Goal: Task Accomplishment & Management: Complete application form

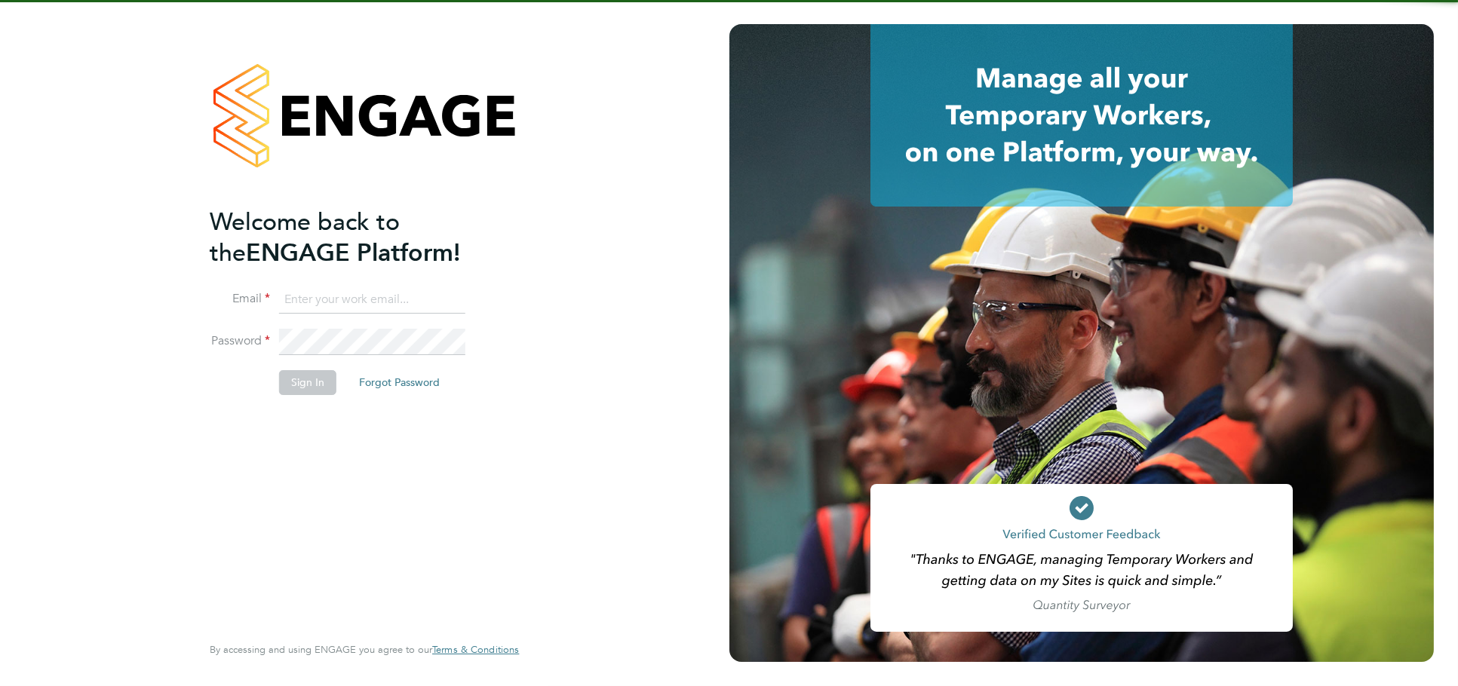
type input "[PERSON_NAME][EMAIL_ADDRESS][DOMAIN_NAME]"
click at [294, 372] on button "Sign In" at bounding box center [307, 382] width 57 height 24
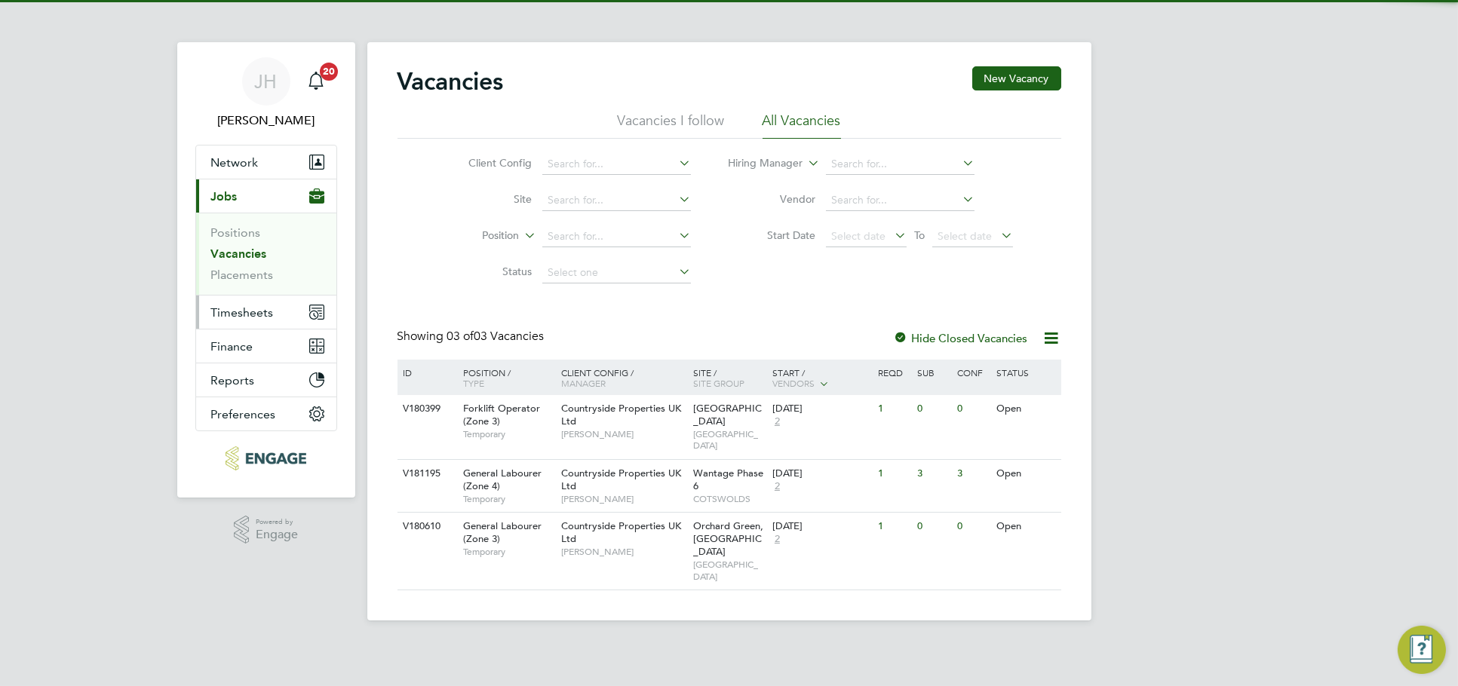
click at [260, 308] on span "Timesheets" at bounding box center [242, 312] width 63 height 14
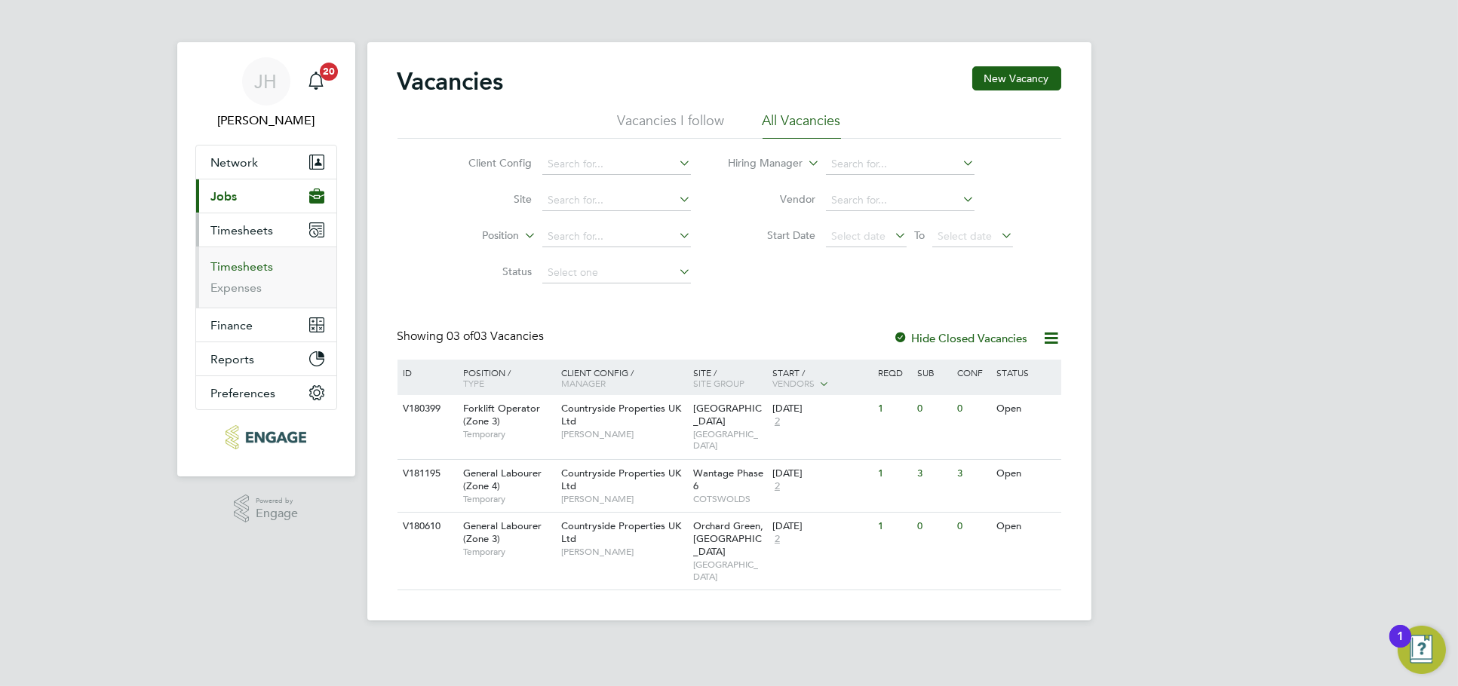
click at [258, 269] on link "Timesheets" at bounding box center [242, 266] width 63 height 14
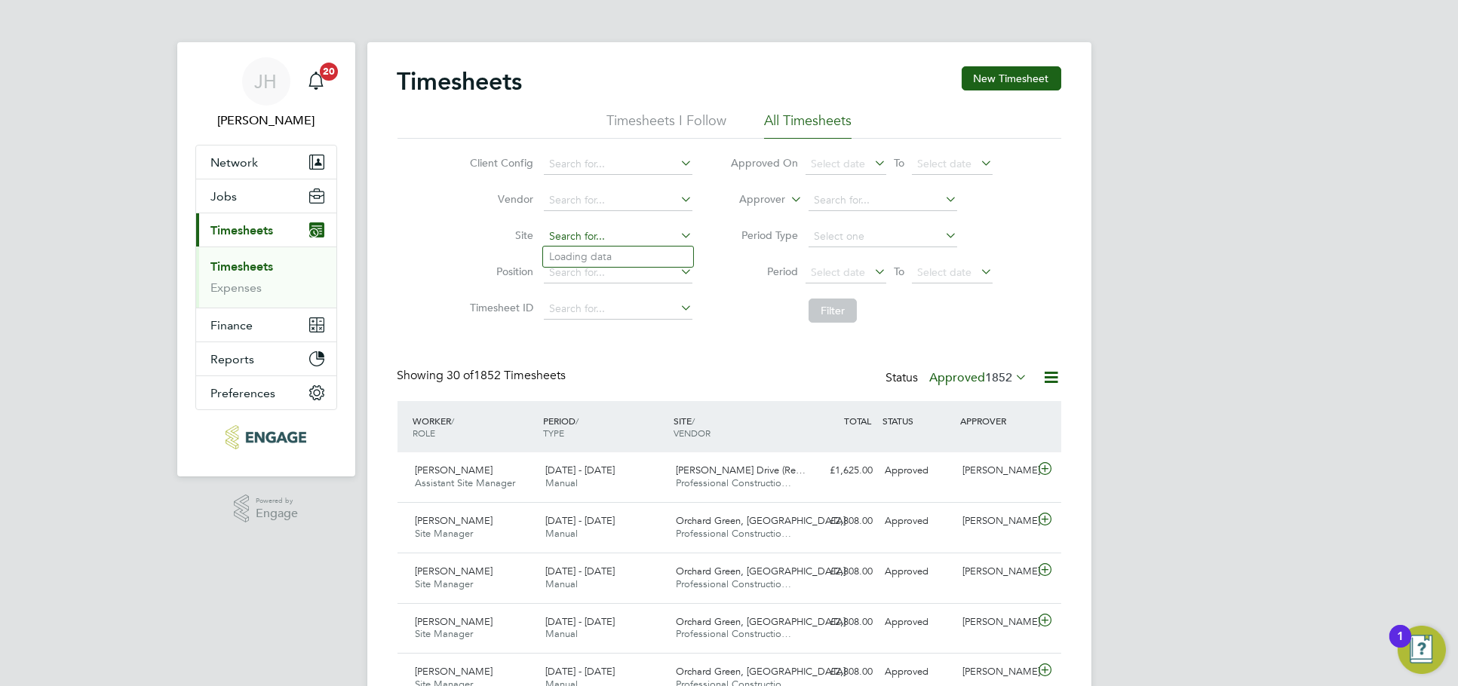
click at [606, 240] on input at bounding box center [618, 236] width 149 height 21
click at [611, 253] on li "Wantage Phase 6" at bounding box center [618, 257] width 150 height 20
type input "Wantage Phase 6"
click at [836, 322] on button "Filter" at bounding box center [833, 311] width 48 height 24
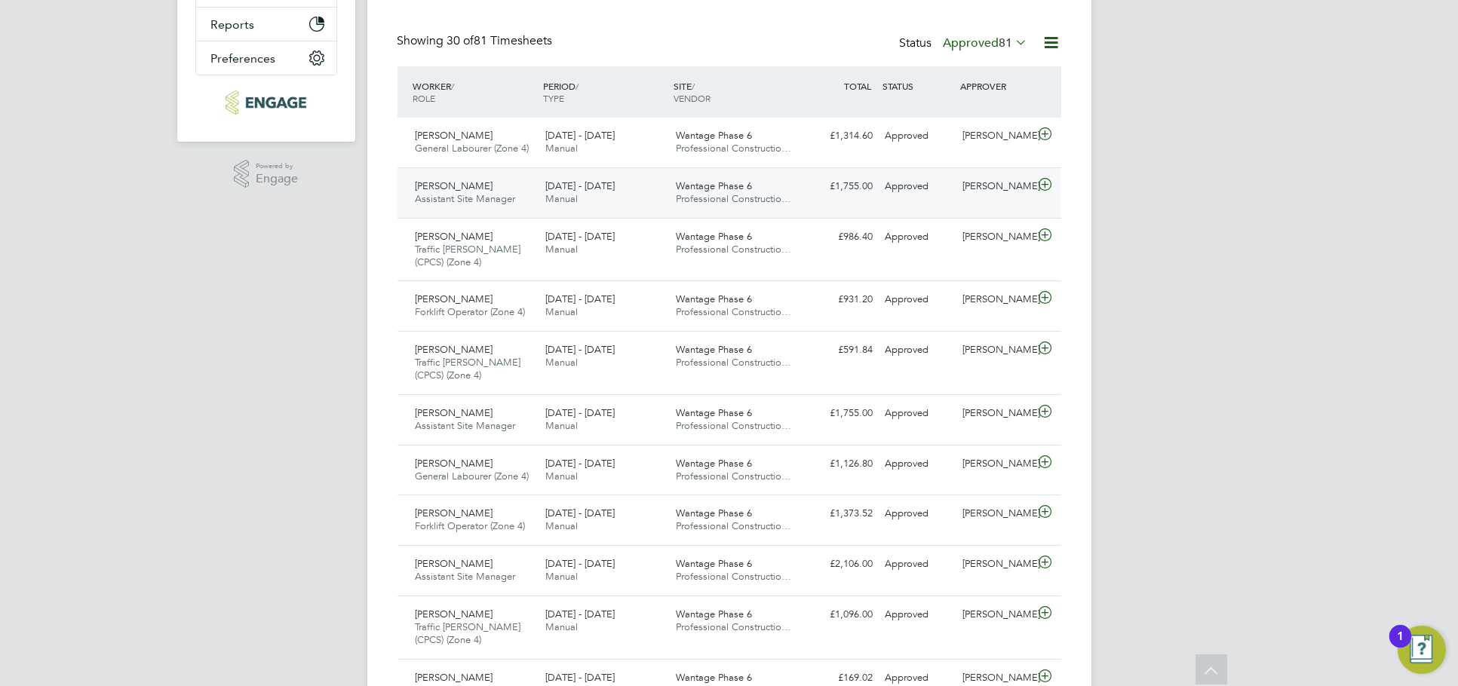
click at [963, 204] on div "Sandra Ives Assistant Site Manager 15 - 21 Sep 2025 15 - 21 Sep 2025 Manual Wan…" at bounding box center [730, 192] width 664 height 51
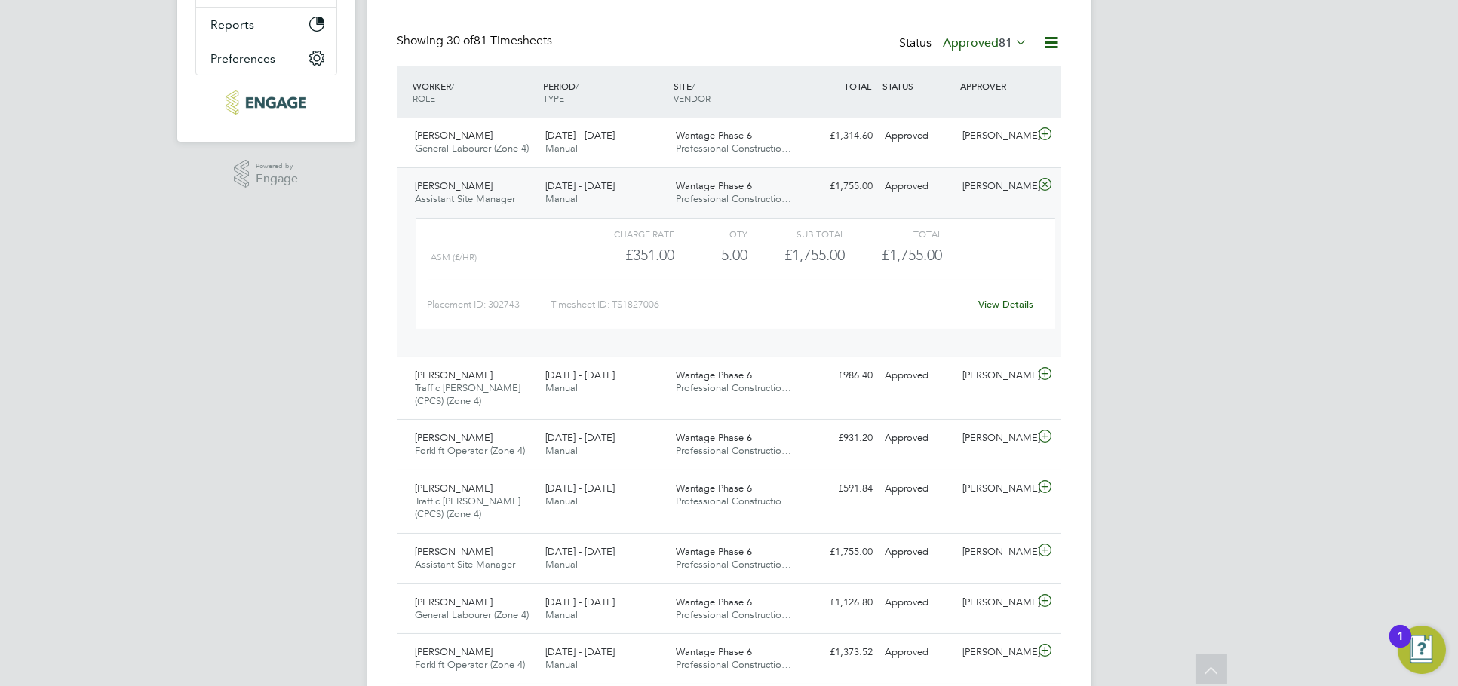
click at [997, 305] on link "View Details" at bounding box center [1005, 304] width 55 height 13
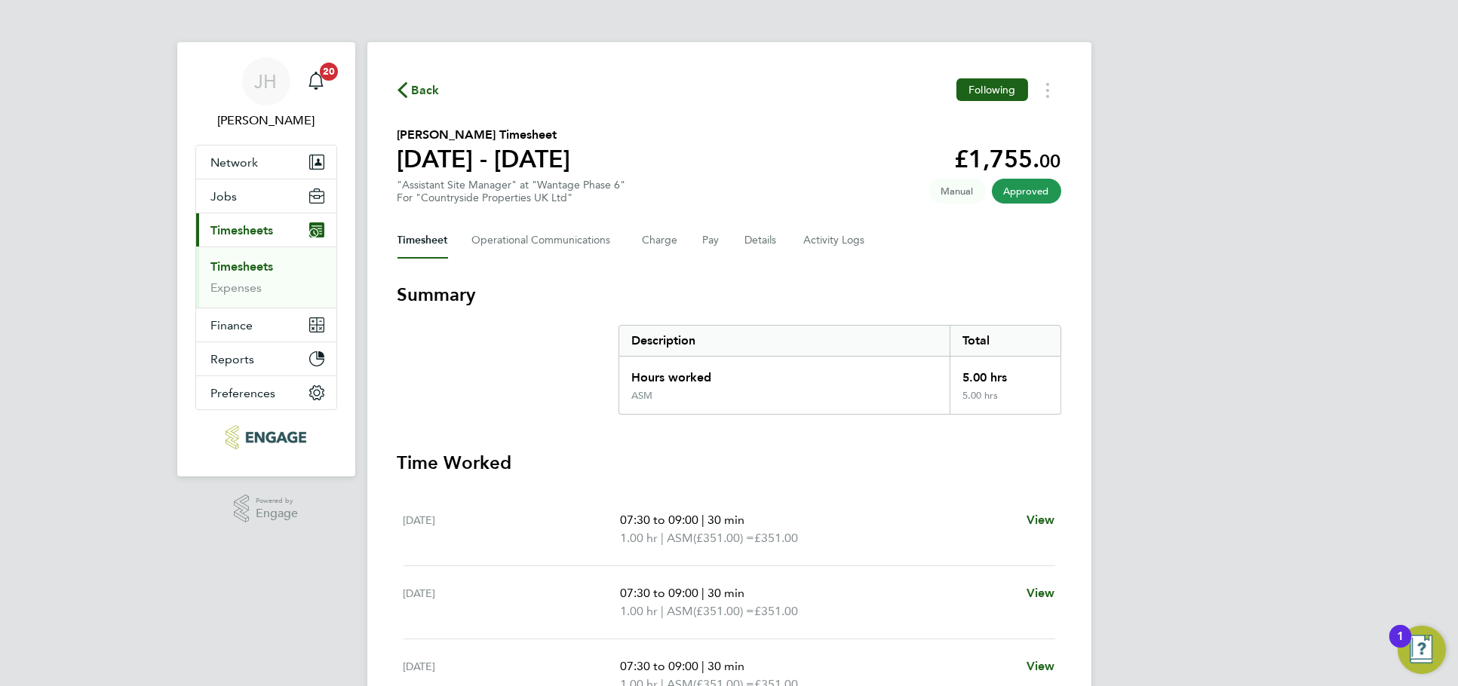
scroll to position [410, 0]
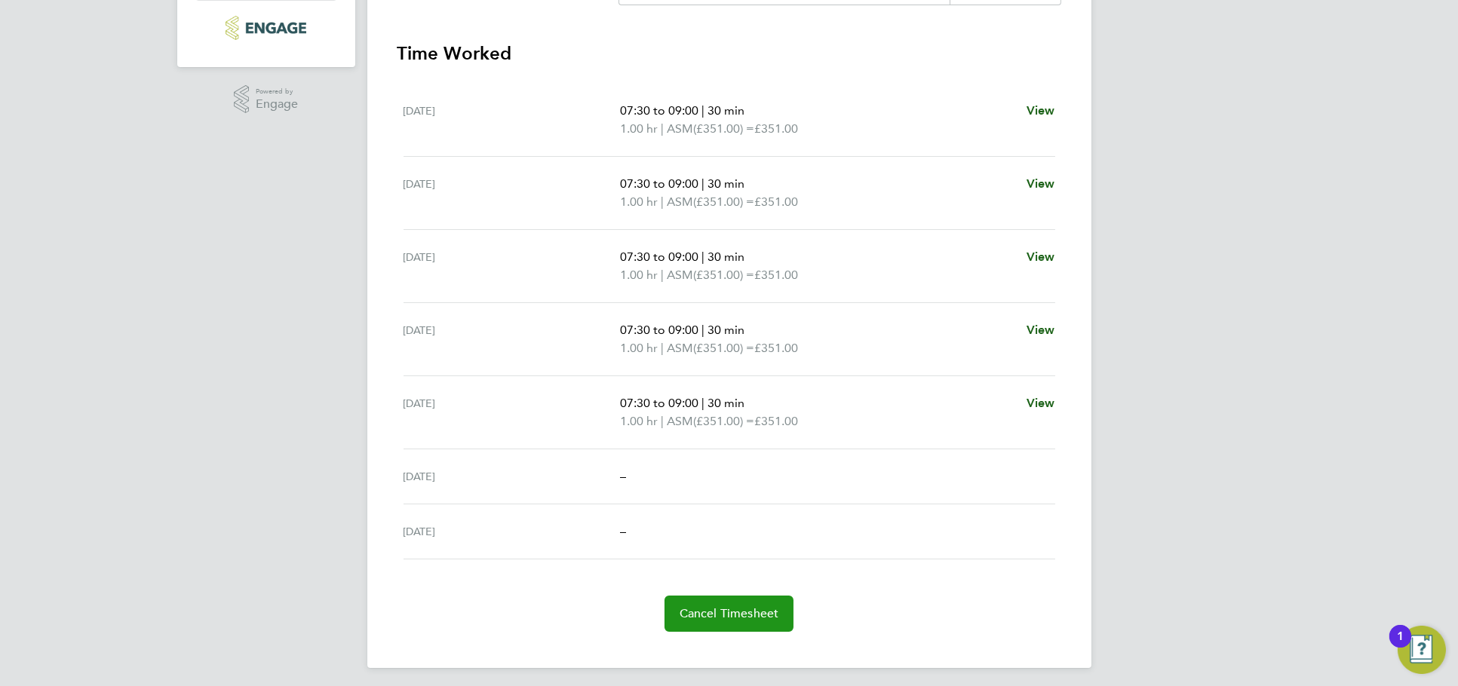
click at [752, 608] on span "Cancel Timesheet" at bounding box center [730, 613] width 100 height 15
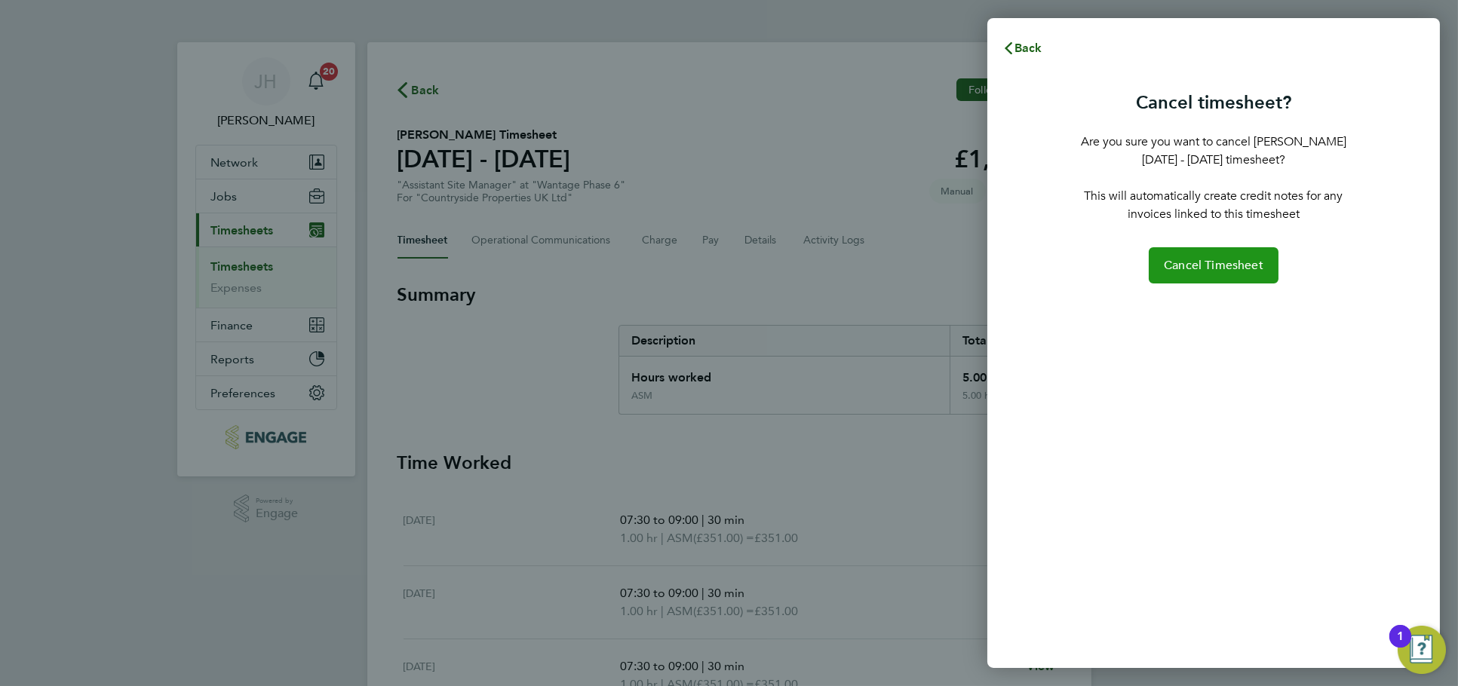
click at [1233, 266] on span "Cancel Timesheet" at bounding box center [1214, 265] width 100 height 15
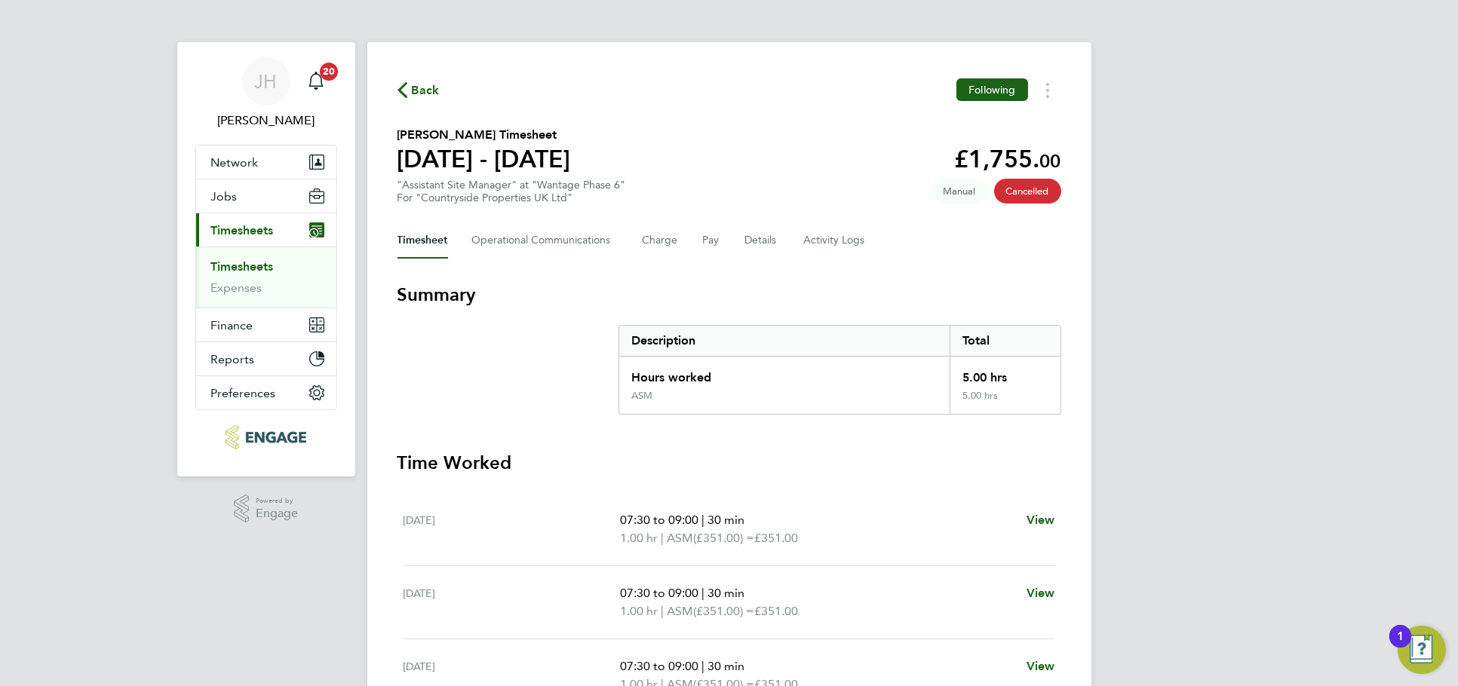
click at [420, 93] on span "Back" at bounding box center [426, 90] width 28 height 18
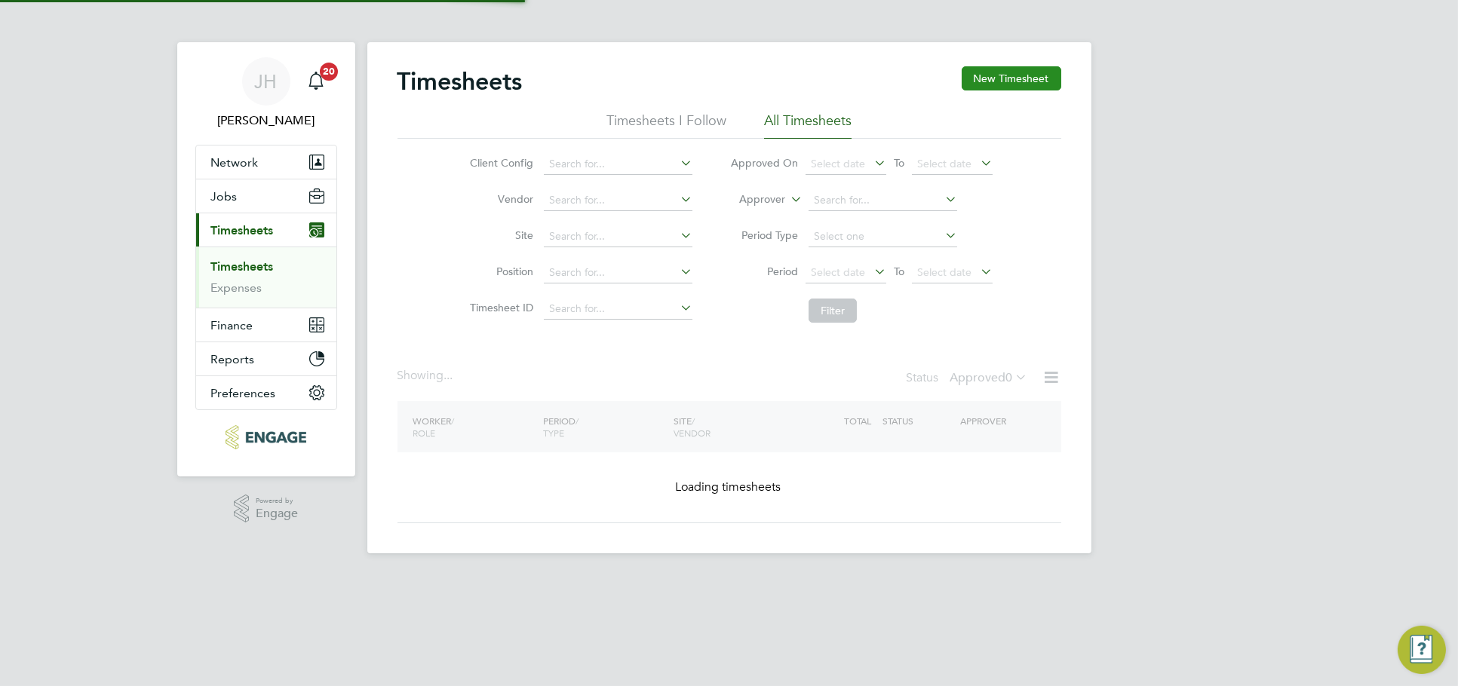
click at [1002, 74] on button "New Timesheet" at bounding box center [1012, 78] width 100 height 24
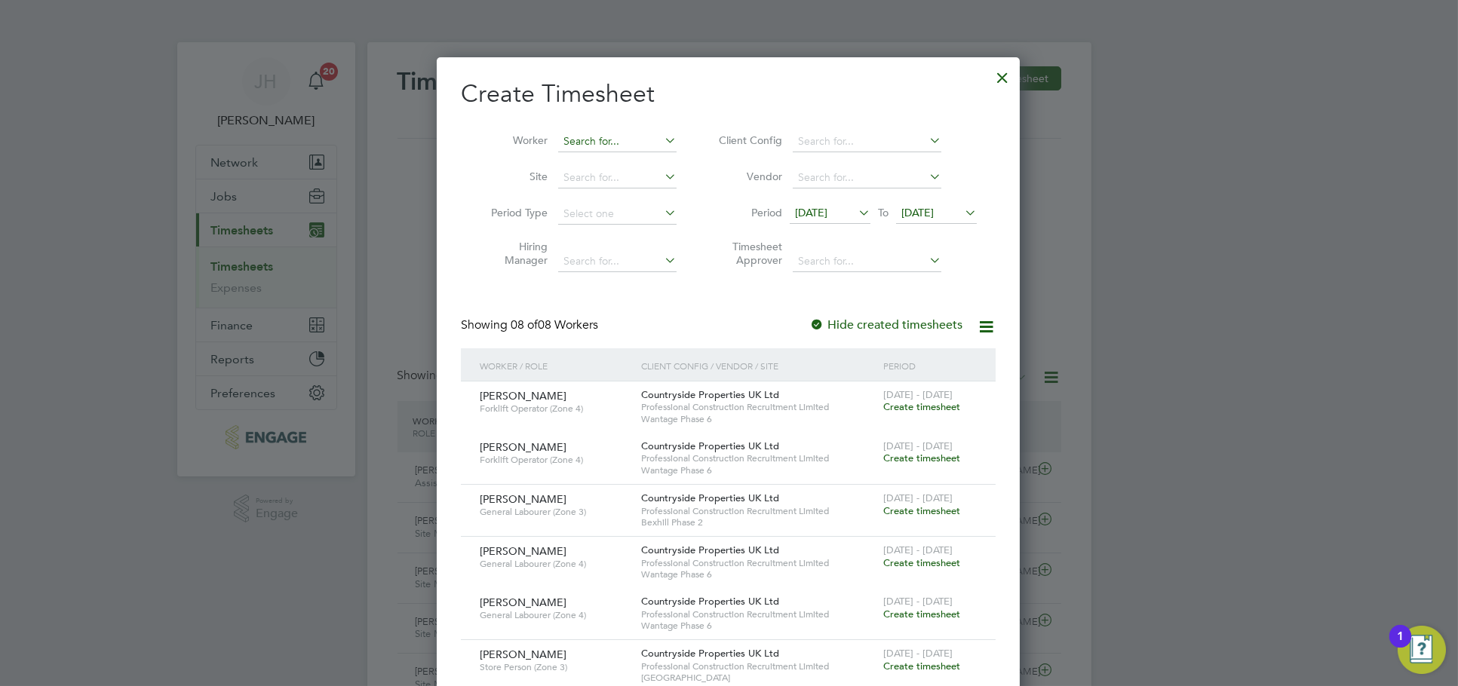
click at [595, 132] on input at bounding box center [617, 141] width 118 height 21
click at [620, 156] on li "Sandra Ives" at bounding box center [617, 162] width 120 height 20
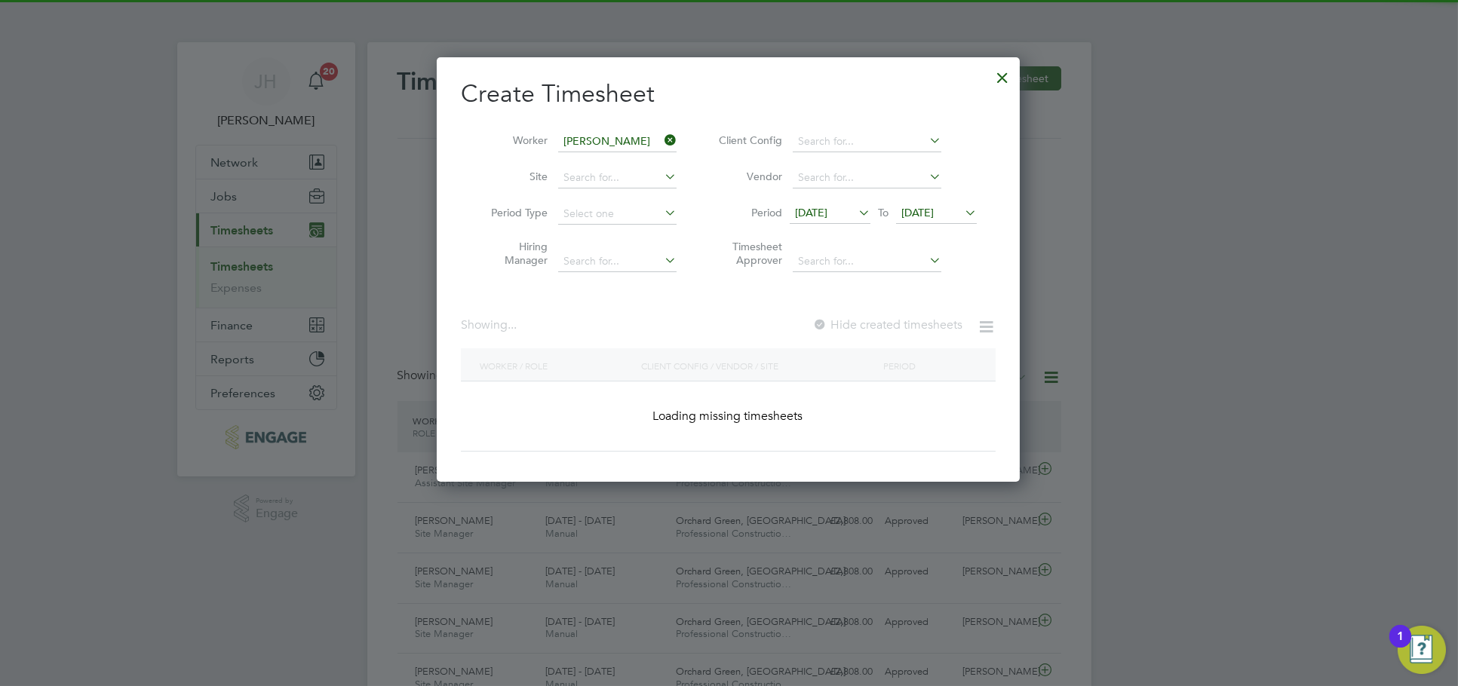
type input "Sandra Ives"
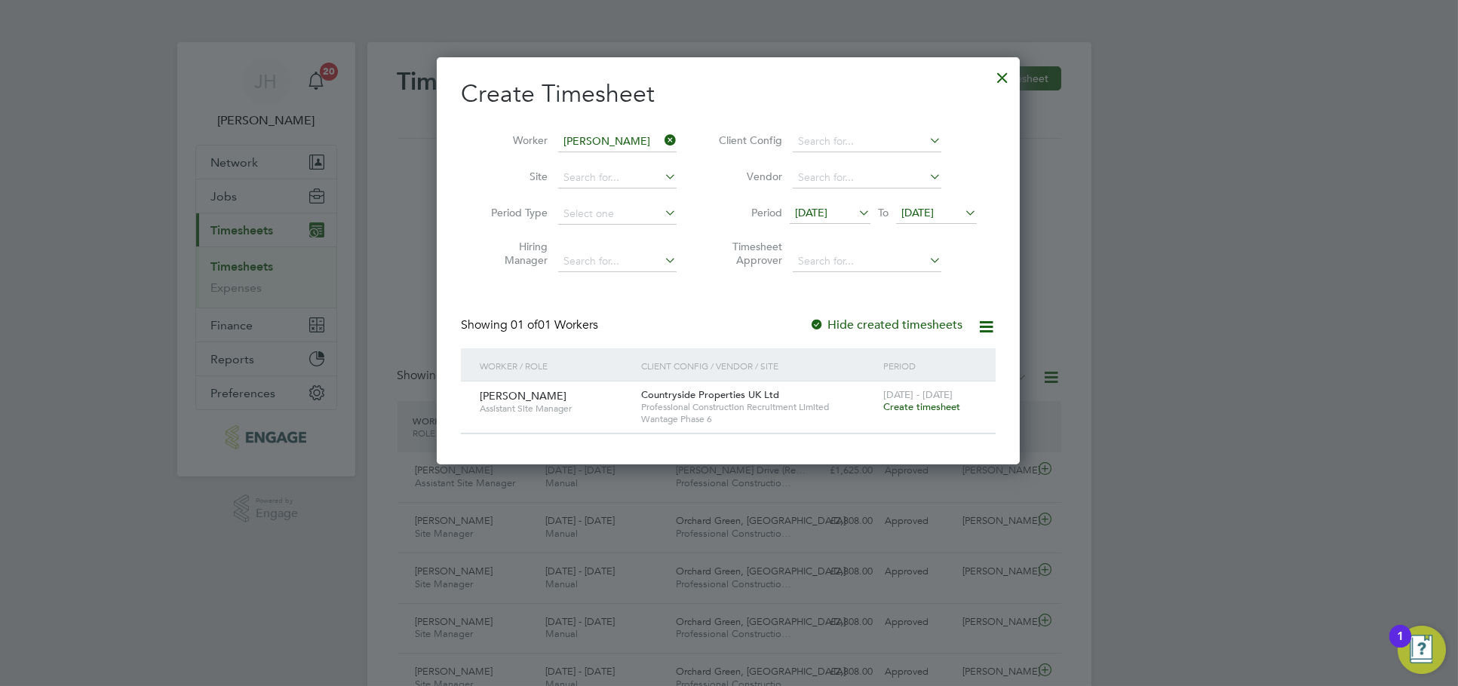
drag, startPoint x: 901, startPoint y: 405, endPoint x: 737, endPoint y: 376, distance: 166.2
click at [901, 404] on span "Create timesheet" at bounding box center [921, 407] width 77 height 13
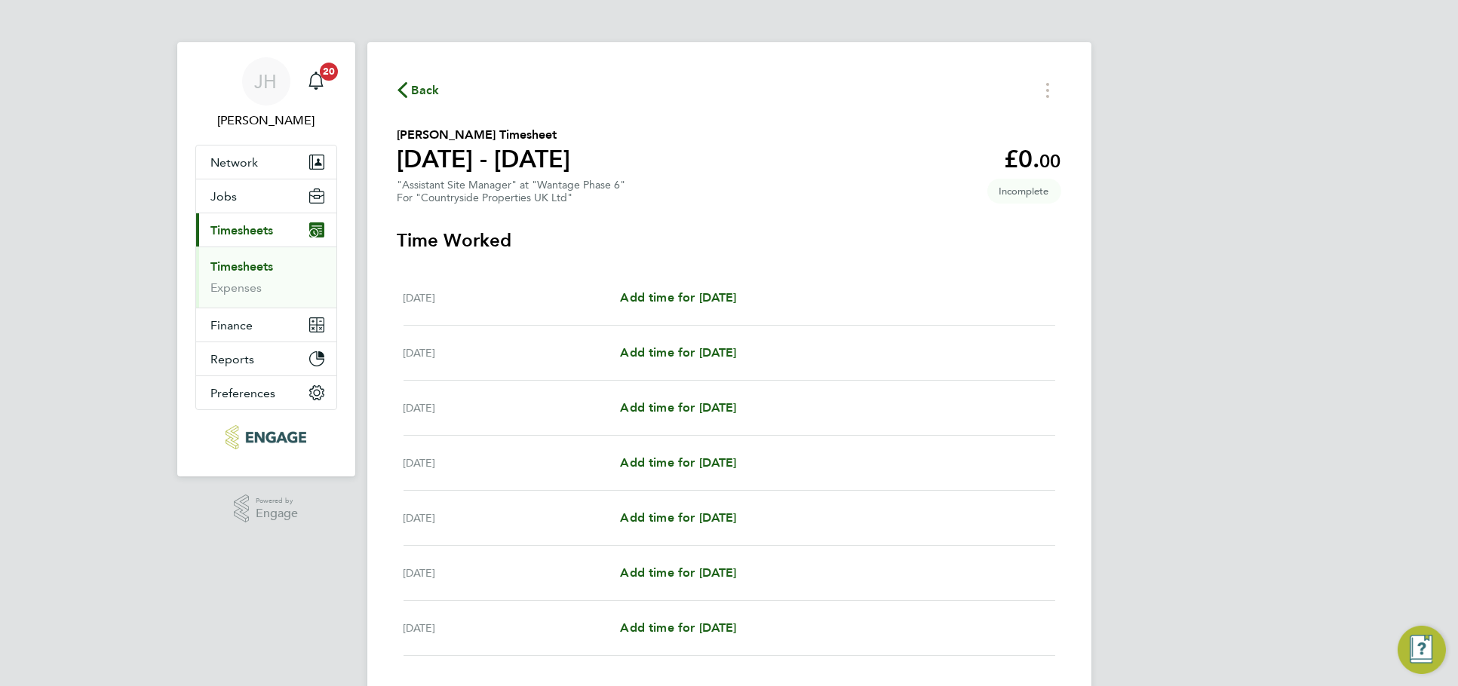
click at [723, 283] on div "Mon 15 Sep Add time for Mon 15 Sep Add time for Mon 15 Sep" at bounding box center [730, 298] width 652 height 55
click at [723, 290] on span "Add time for Mon 15 Sep" at bounding box center [678, 297] width 116 height 14
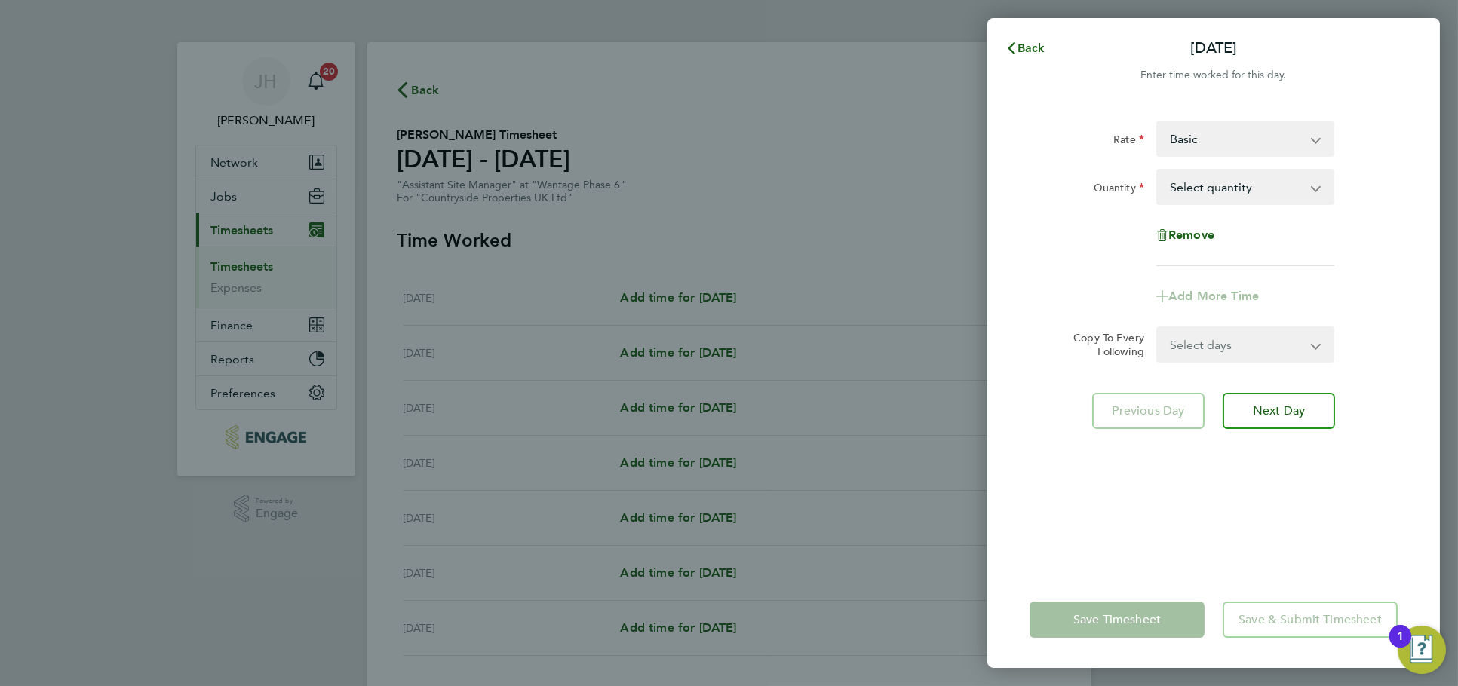
drag, startPoint x: 1231, startPoint y: 140, endPoint x: 1230, endPoint y: 151, distance: 10.7
click at [1231, 140] on select "Basic ASM - 351.00" at bounding box center [1236, 138] width 157 height 33
select select "30"
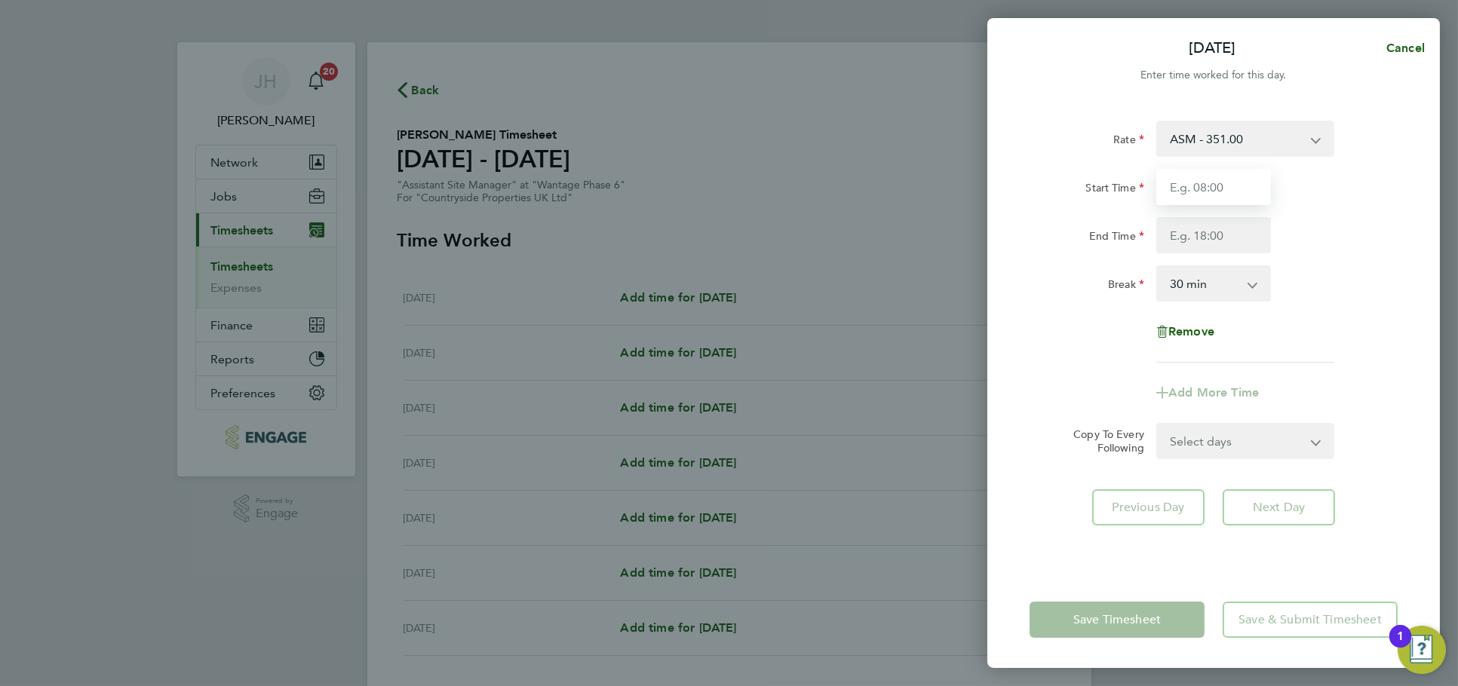
click at [1214, 196] on input "Start Time" at bounding box center [1213, 187] width 115 height 36
type input "07:30"
type input "09:00"
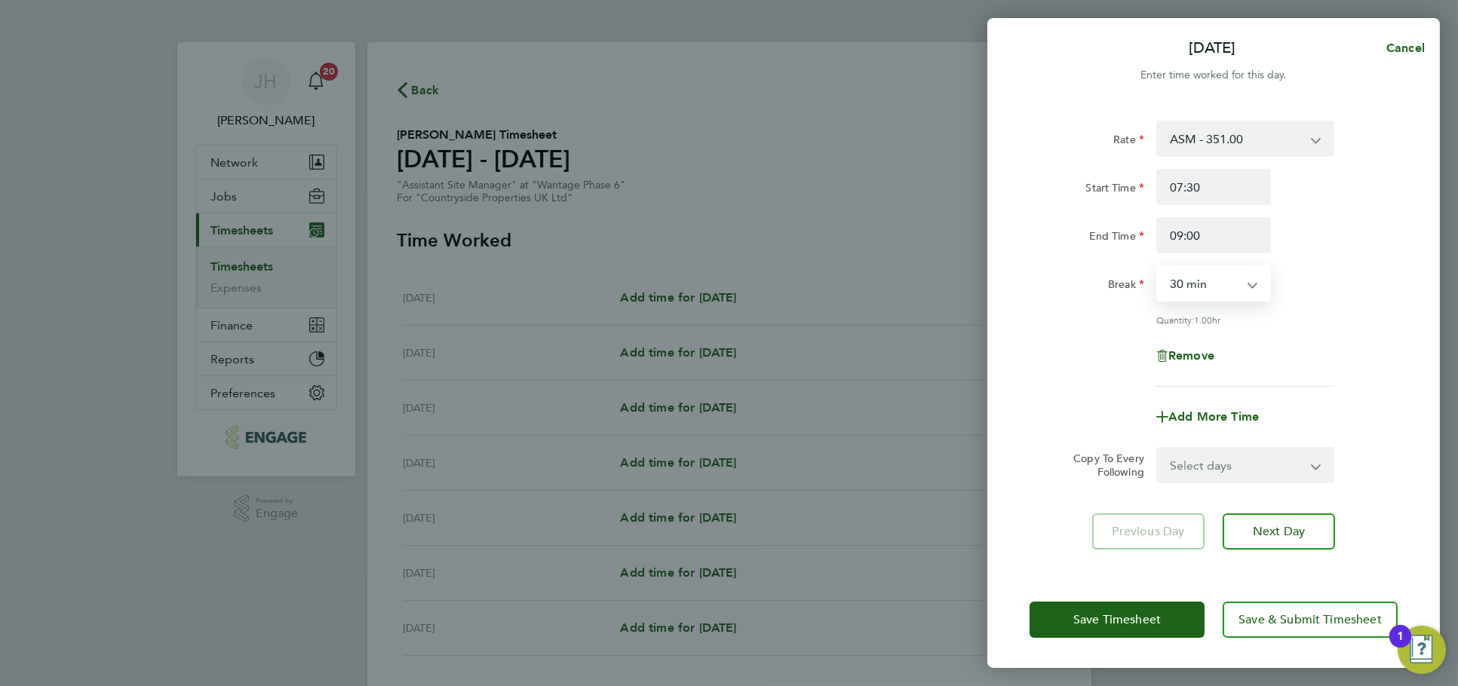
click at [1227, 456] on select "Select days Day Weekday (Mon-Fri) Weekend (Sat-Sun) Tuesday Wednesday Thursday …" at bounding box center [1237, 465] width 158 height 33
select select "WEEKDAY"
click at [1158, 449] on select "Select days Day Weekday (Mon-Fri) Weekend (Sat-Sun) Tuesday Wednesday Thursday …" at bounding box center [1237, 465] width 158 height 33
select select "2025-09-21"
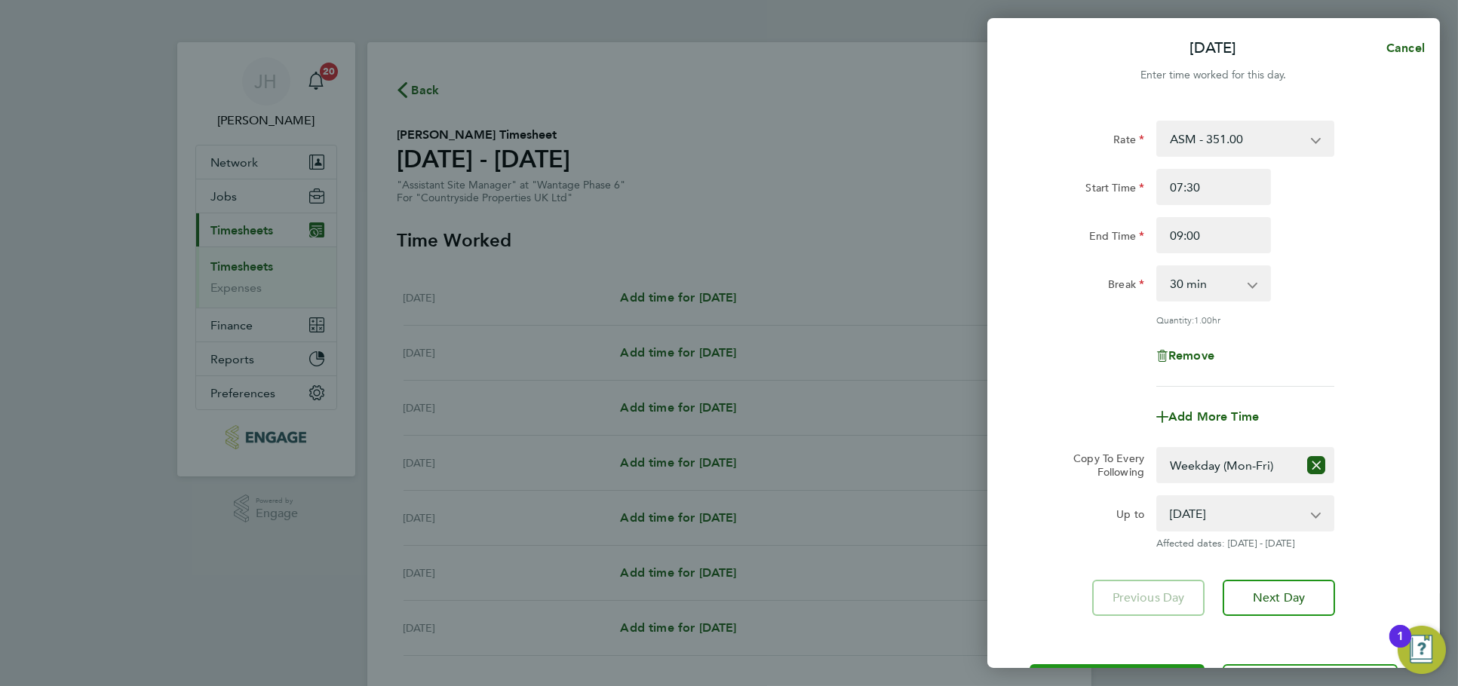
click at [1095, 665] on button "Save Timesheet" at bounding box center [1117, 683] width 175 height 36
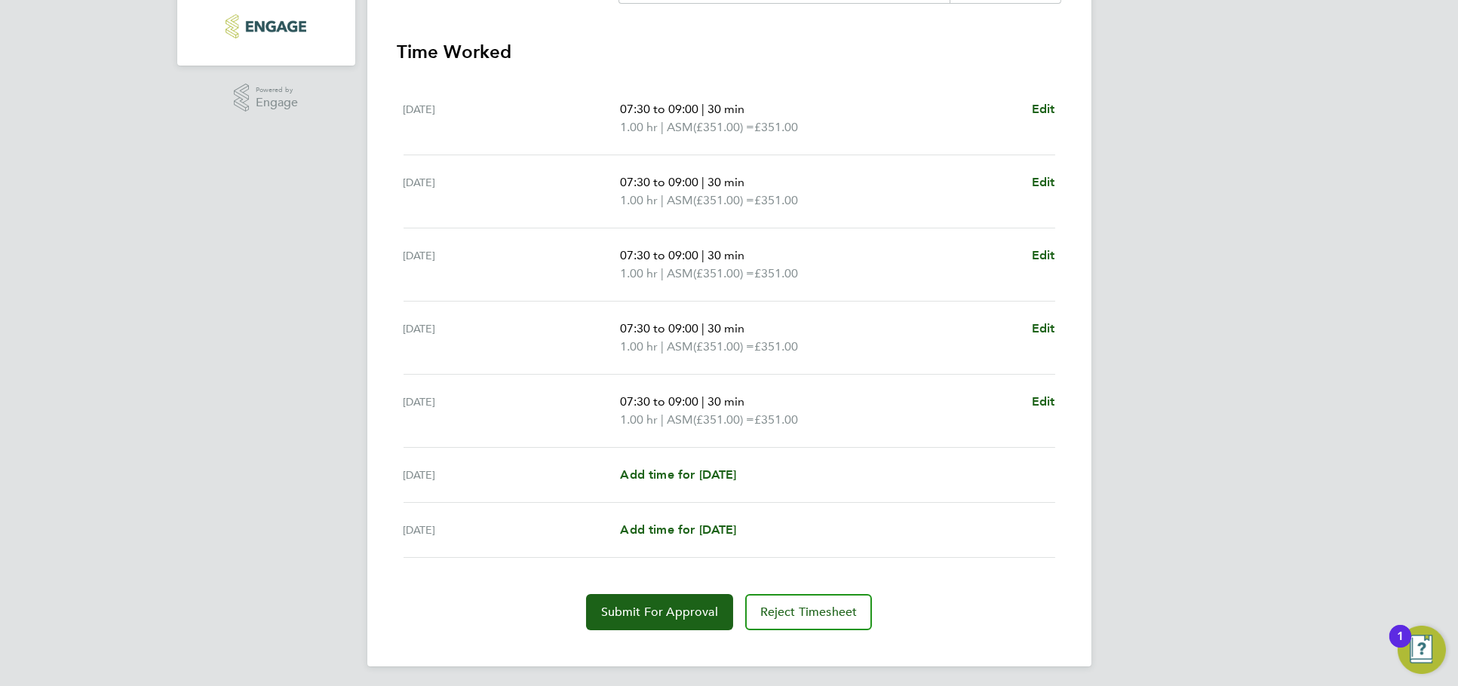
click at [714, 460] on div "Sat 20 Sep Add time for Sat 20 Sep Add time for Sat 20 Sep" at bounding box center [730, 475] width 652 height 55
click at [714, 468] on span "Add time for Sat 20 Sep" at bounding box center [678, 475] width 116 height 14
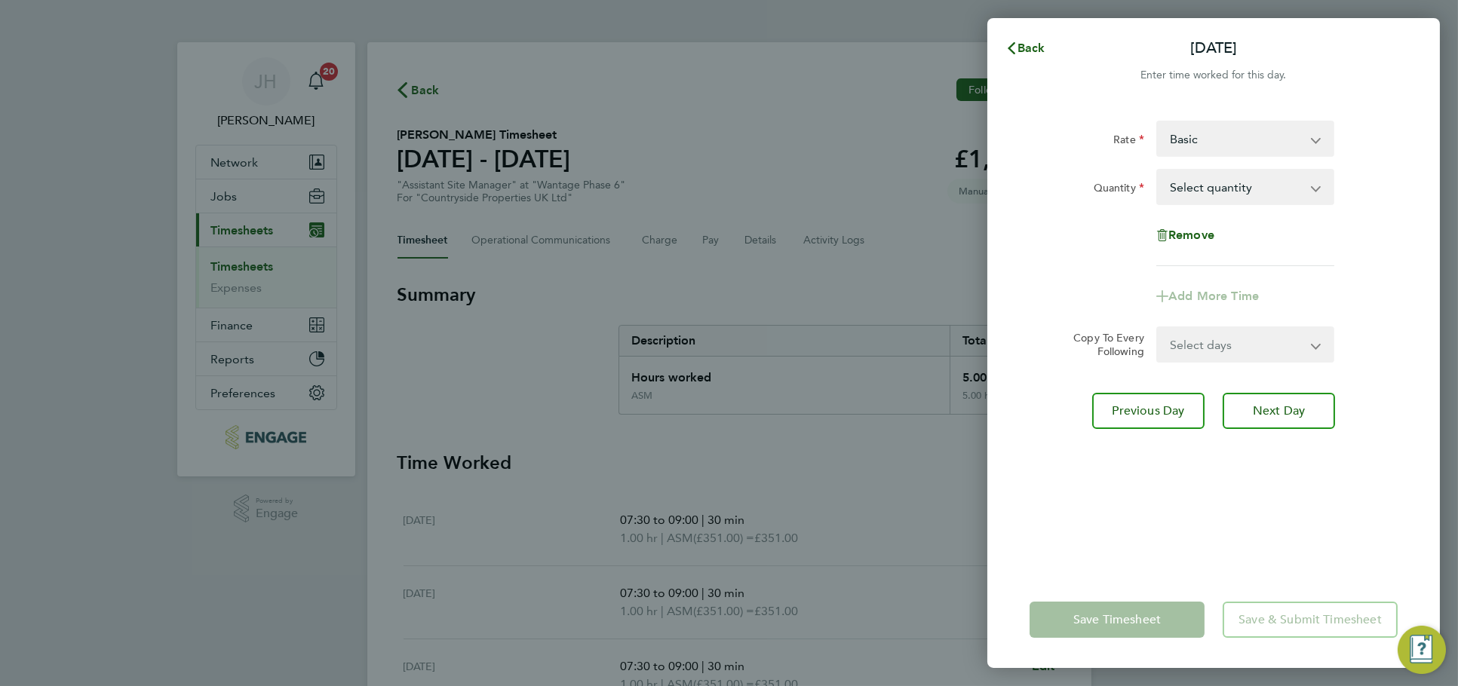
click at [1242, 142] on select "Basic ASM - 351.00" at bounding box center [1236, 138] width 157 height 33
select select "30"
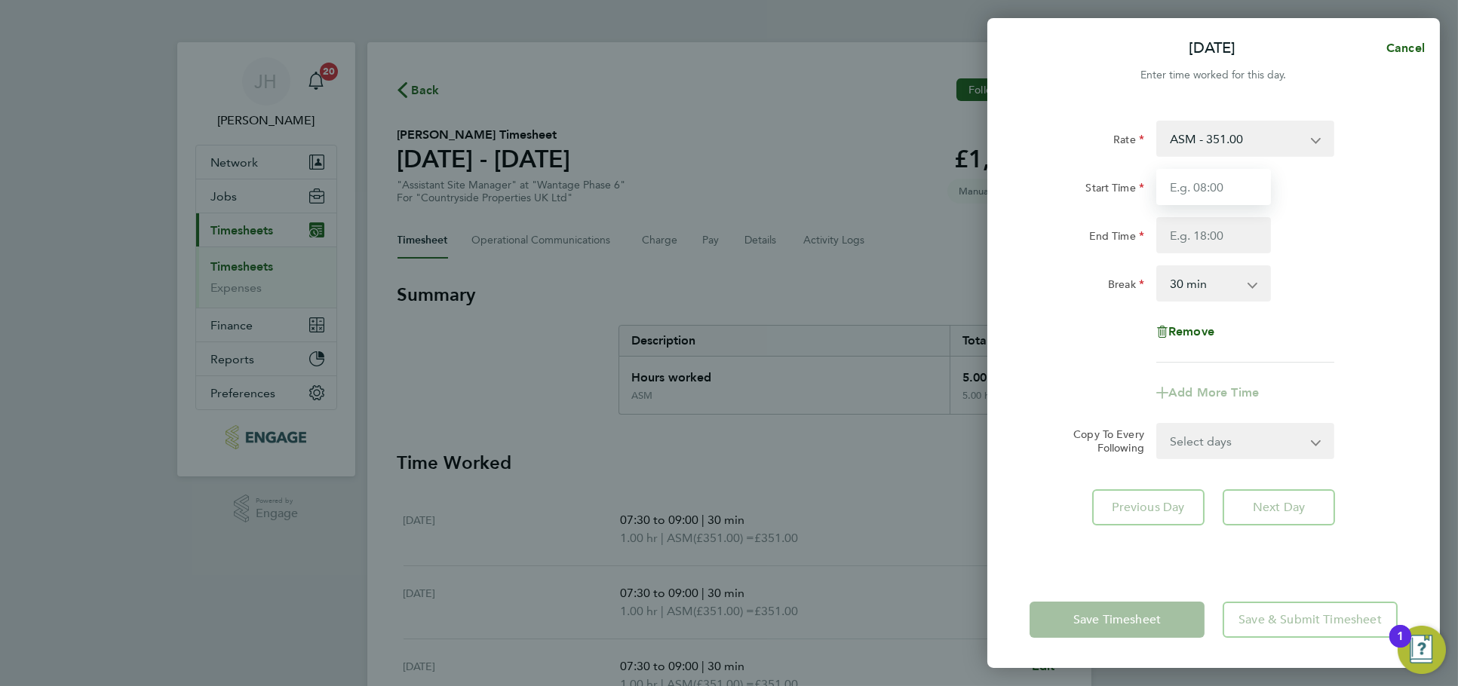
click at [1205, 189] on input "Start Time" at bounding box center [1213, 187] width 115 height 36
type input "07:30"
type input "09:00"
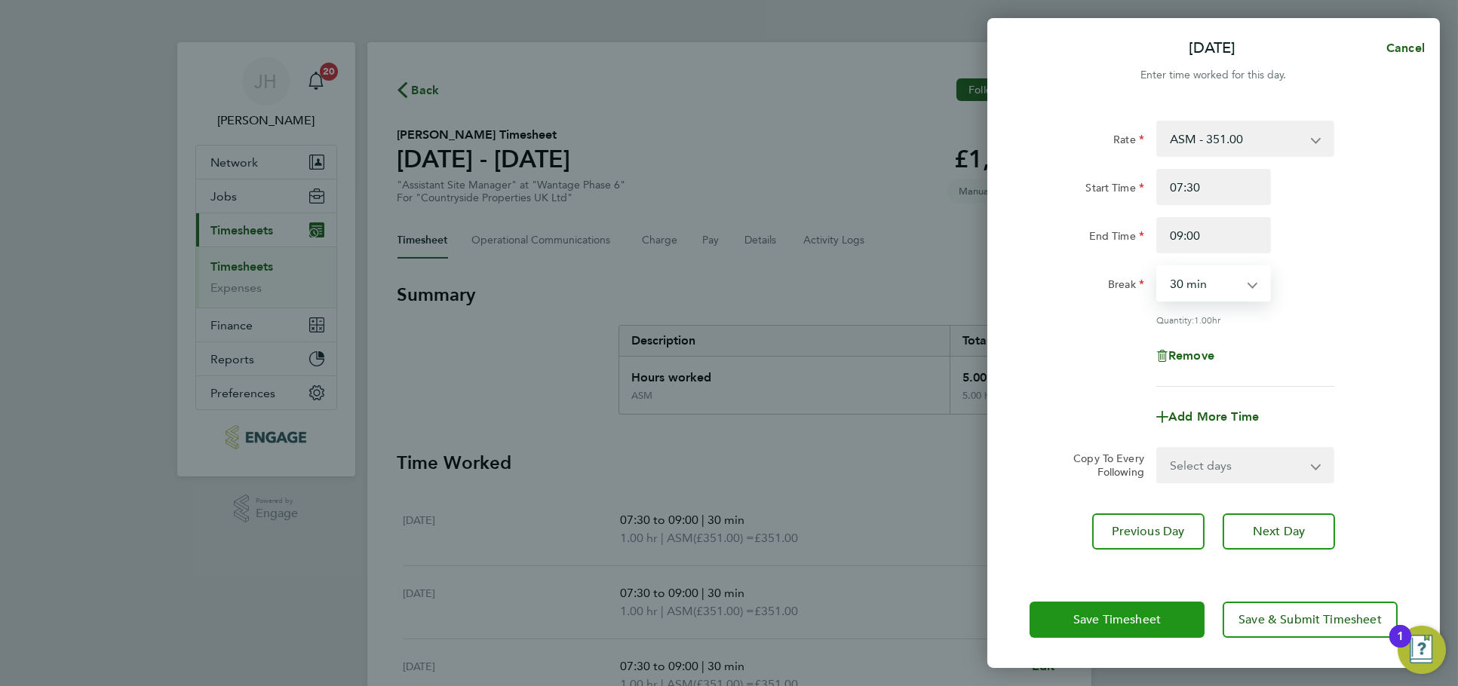
click at [1080, 622] on span "Save Timesheet" at bounding box center [1116, 619] width 87 height 15
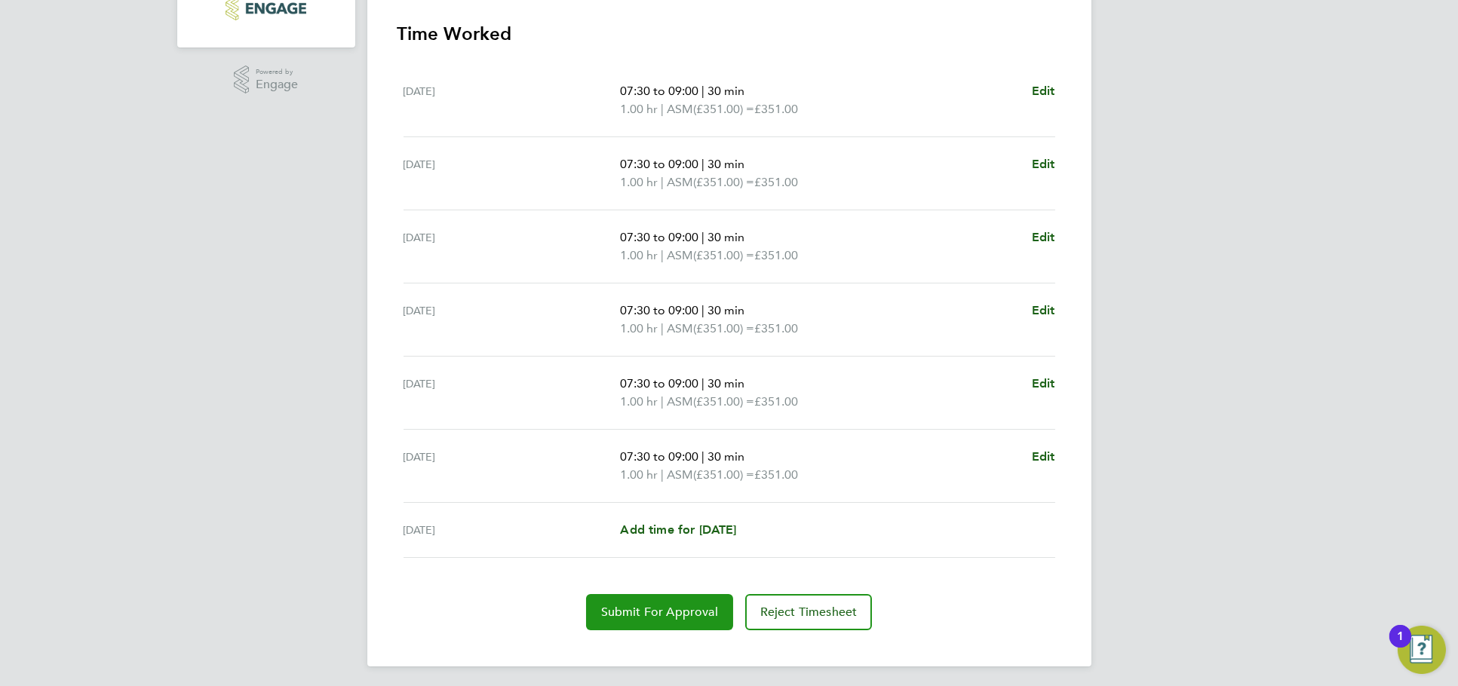
click at [633, 623] on button "Submit For Approval" at bounding box center [659, 612] width 147 height 36
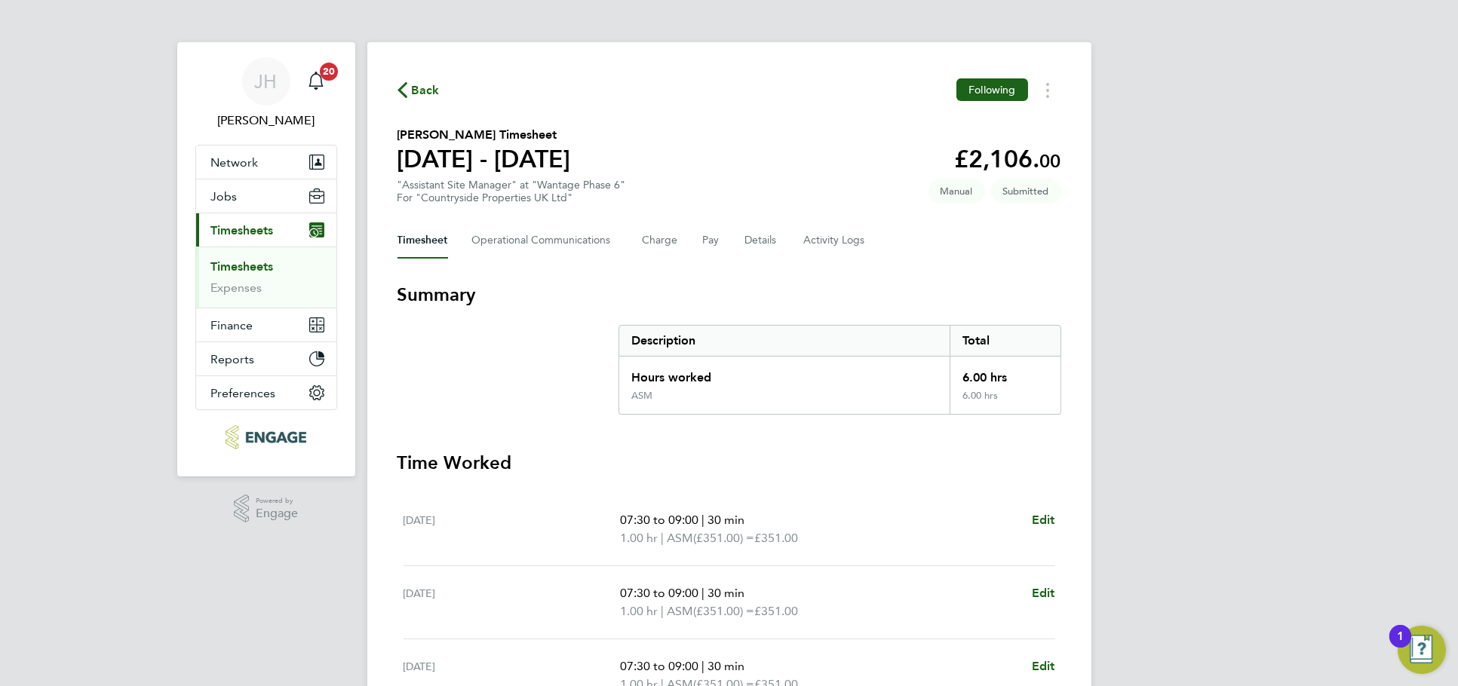
click at [416, 91] on span "Back" at bounding box center [426, 90] width 28 height 18
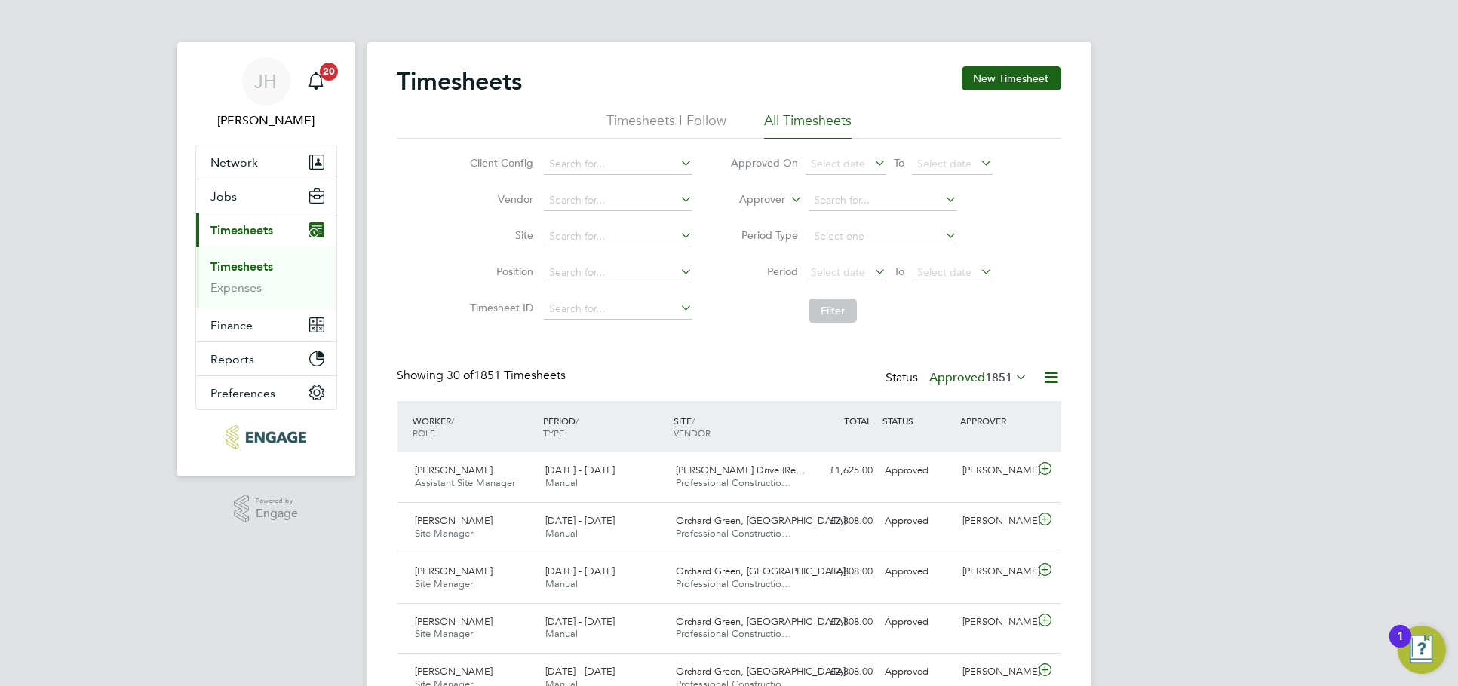
click at [1008, 370] on span "1851" at bounding box center [999, 377] width 27 height 15
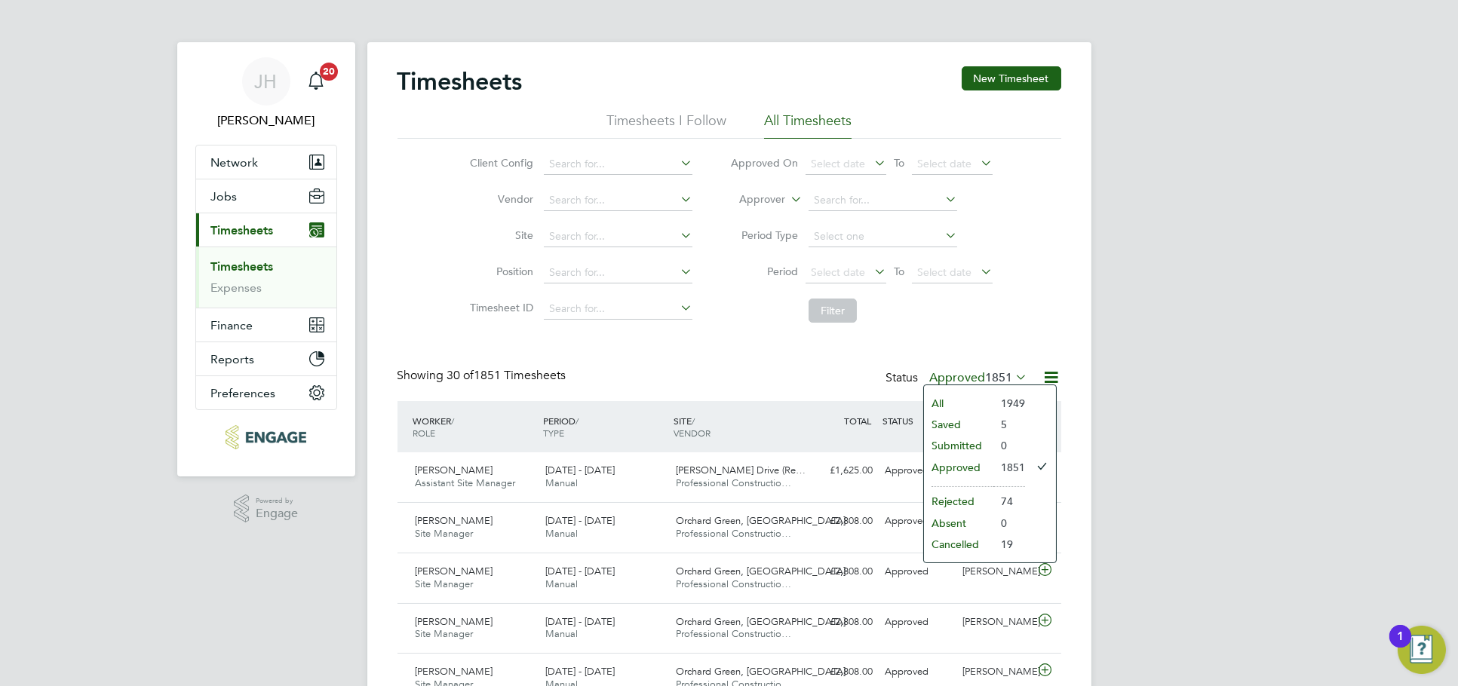
click at [988, 447] on li "Submitted" at bounding box center [958, 445] width 69 height 21
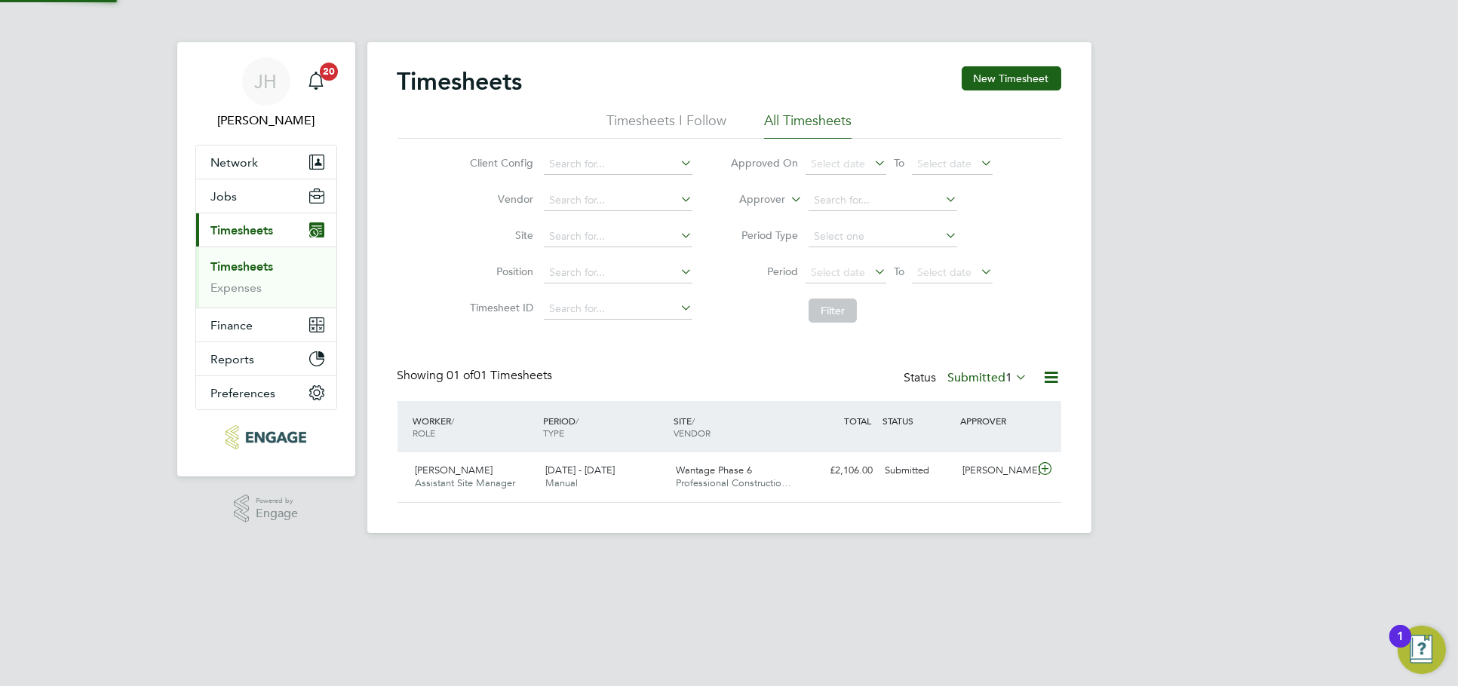
click at [1181, 333] on div "JH Jess Hogan Notifications 20 Applications: Network Team Members Businesses Si…" at bounding box center [729, 278] width 1458 height 557
click at [1242, 202] on div "JH Jess Hogan Notifications 20 Applications: Network Team Members Businesses Si…" at bounding box center [729, 278] width 1458 height 557
